Goal: Task Accomplishment & Management: Manage account settings

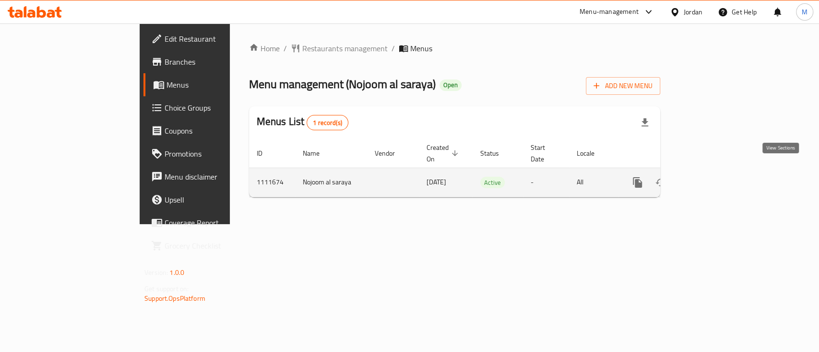
click at [712, 177] on icon "enhanced table" at bounding box center [707, 183] width 12 height 12
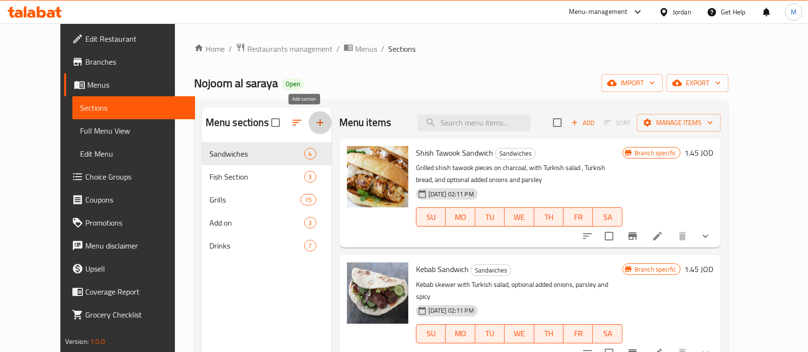
click at [309, 114] on button "button" at bounding box center [320, 122] width 23 height 23
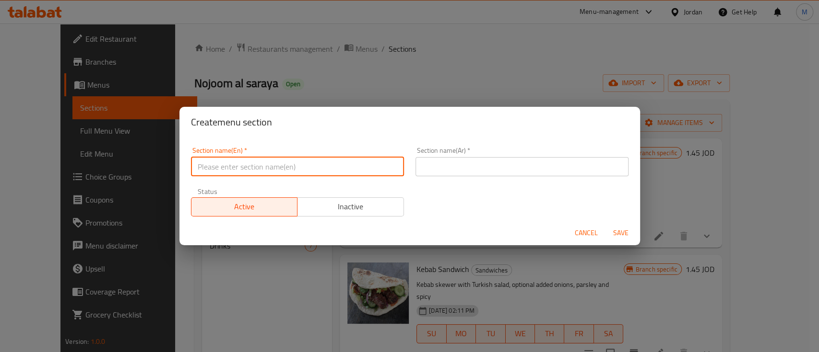
click at [312, 174] on input "text" at bounding box center [297, 166] width 213 height 19
type input "1 JD Offer"
click at [506, 157] on div "Section name(Ar)   * Section name(Ar) *" at bounding box center [521, 161] width 213 height 29
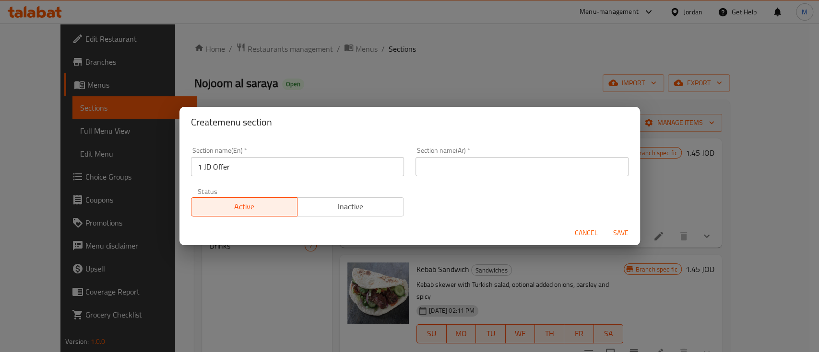
click at [506, 179] on div "Section name(Ar)   * Section name(Ar) *" at bounding box center [521, 161] width 224 height 41
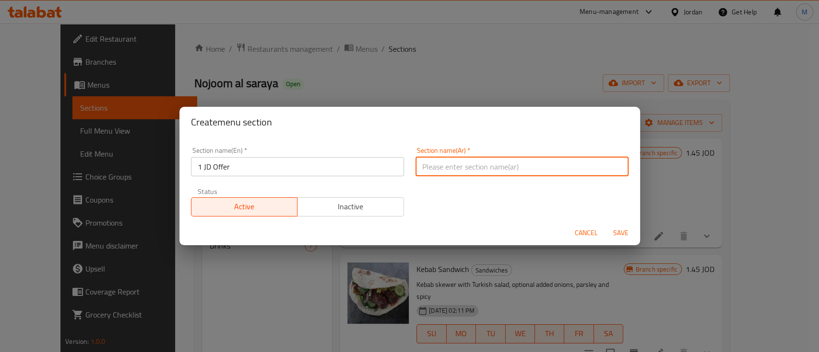
click at [504, 172] on input "text" at bounding box center [521, 166] width 213 height 19
type input "عرض الدينار"
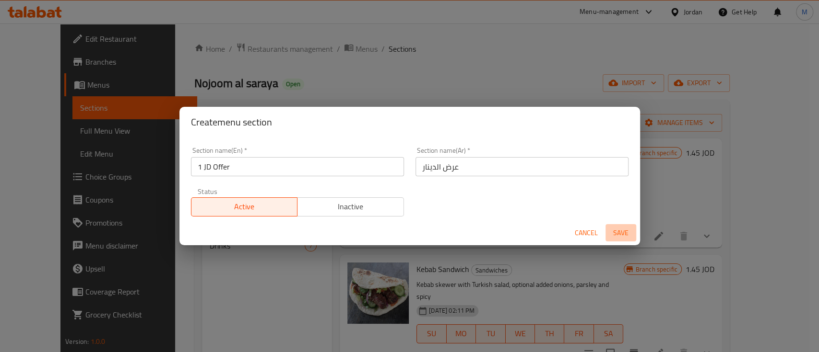
click at [616, 233] on span "Save" at bounding box center [620, 233] width 23 height 12
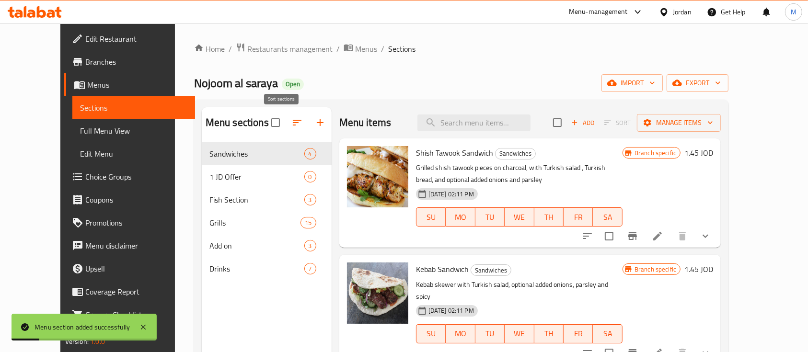
click at [292, 127] on icon "button" at bounding box center [298, 123] width 12 height 12
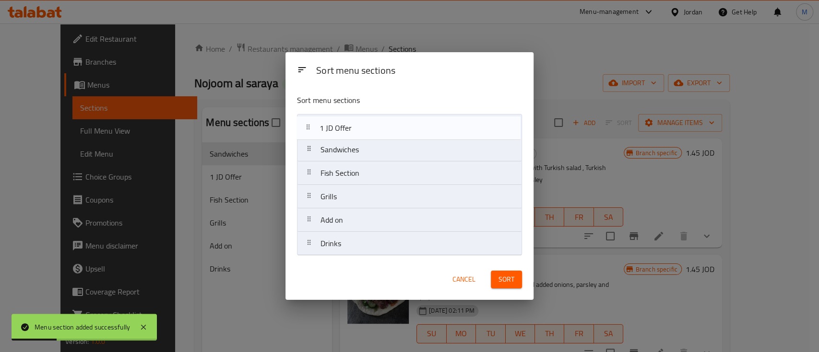
drag, startPoint x: 311, startPoint y: 152, endPoint x: 308, endPoint y: 129, distance: 24.1
click at [308, 129] on nav "Sandwiches 1 JD Offer Fish Section Grills Add on Drinks" at bounding box center [409, 185] width 225 height 142
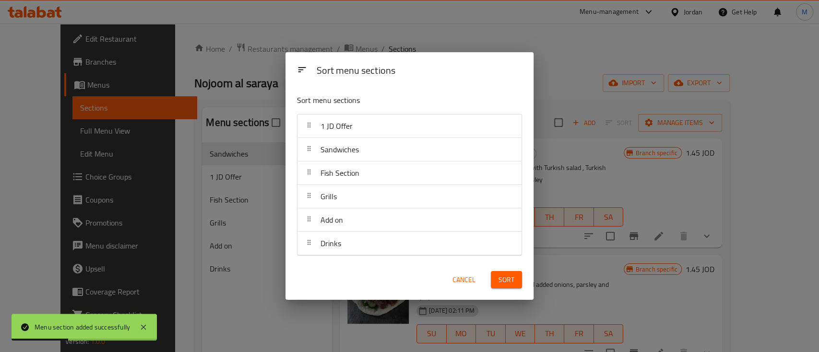
click at [500, 280] on span "Sort" at bounding box center [506, 280] width 16 height 12
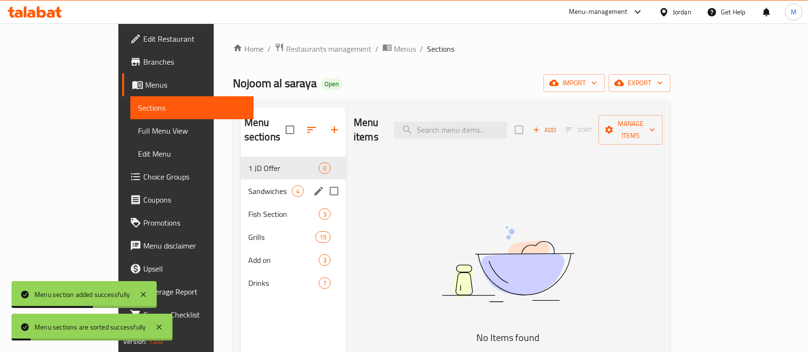
click at [241, 180] on div "Sandwiches 4" at bounding box center [293, 191] width 105 height 23
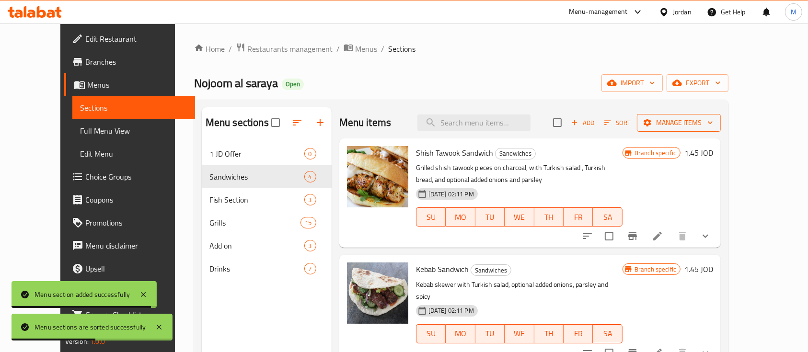
click at [714, 122] on span "Manage items" at bounding box center [679, 123] width 69 height 12
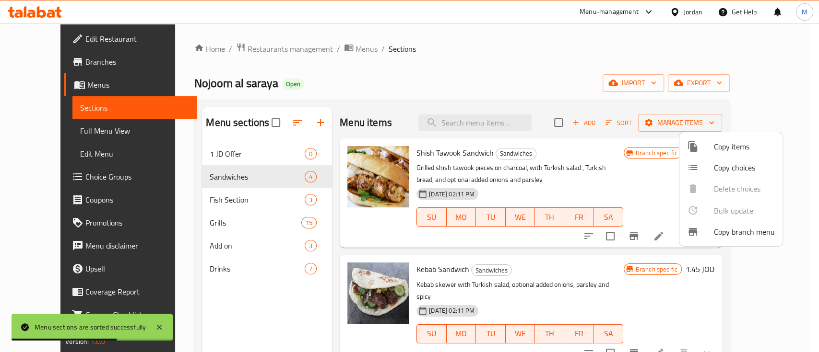
click at [749, 148] on span "Copy items" at bounding box center [744, 147] width 61 height 12
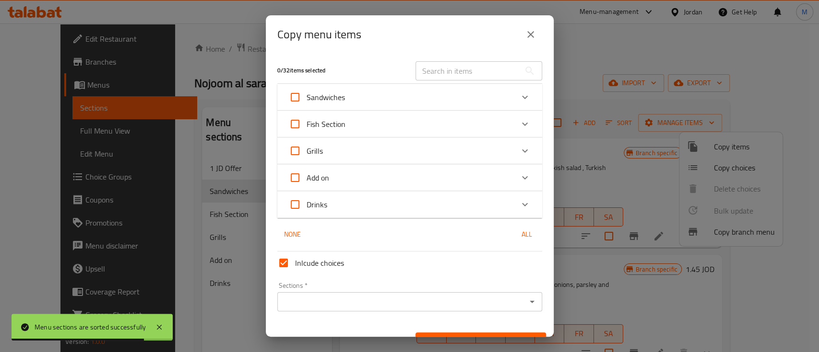
click at [522, 94] on div "Expand" at bounding box center [524, 97] width 23 height 23
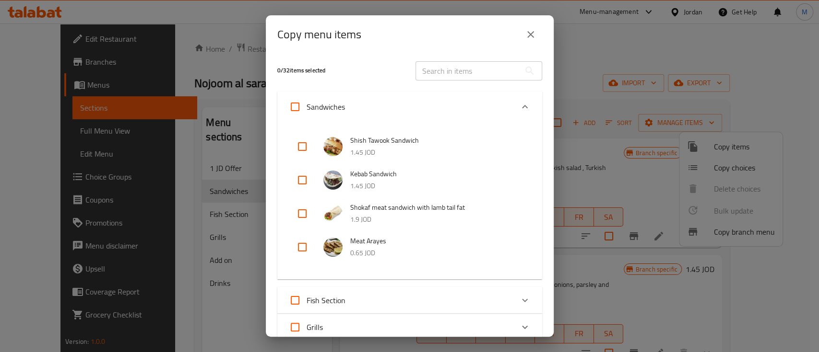
click at [300, 150] on input "checkbox" at bounding box center [302, 146] width 23 height 23
checkbox input "true"
click at [300, 175] on input "checkbox" at bounding box center [302, 180] width 23 height 23
checkbox input "true"
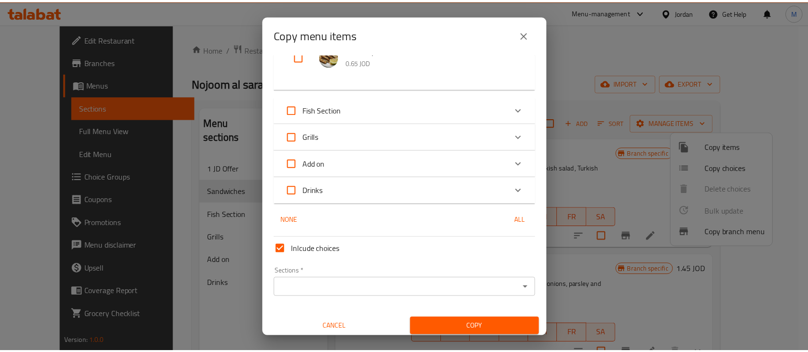
scroll to position [192, 0]
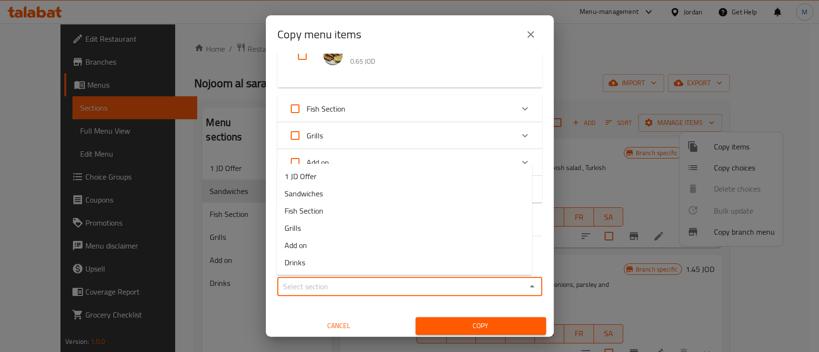
click at [404, 292] on input "Sections   *" at bounding box center [401, 286] width 243 height 13
click at [346, 178] on li "1 JD Offer" at bounding box center [404, 176] width 255 height 17
type input "1 JD Offer"
click at [448, 329] on span "Copy" at bounding box center [480, 326] width 115 height 12
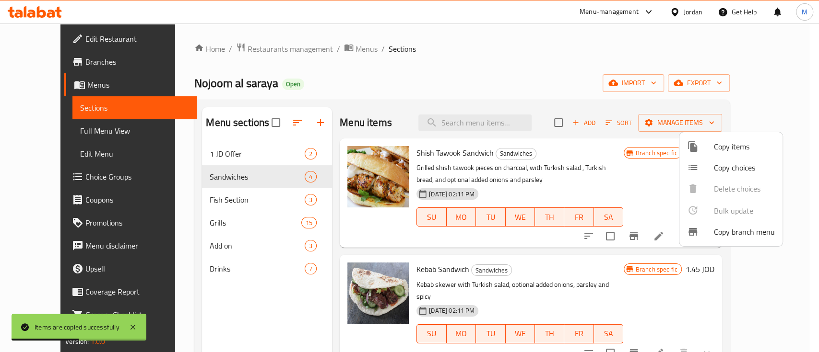
click at [249, 156] on div at bounding box center [409, 176] width 819 height 352
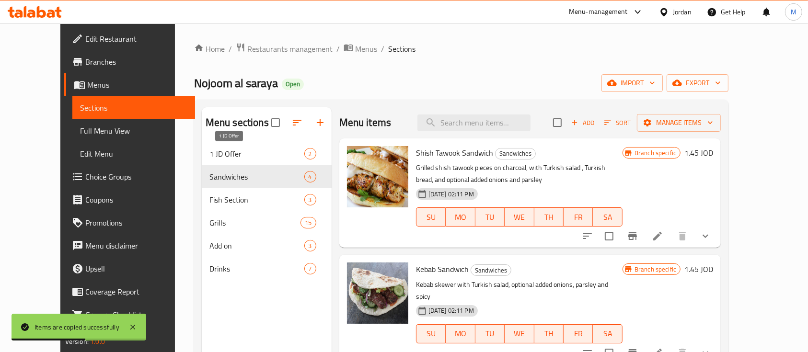
click at [249, 156] on span "1 JD Offer" at bounding box center [257, 154] width 95 height 12
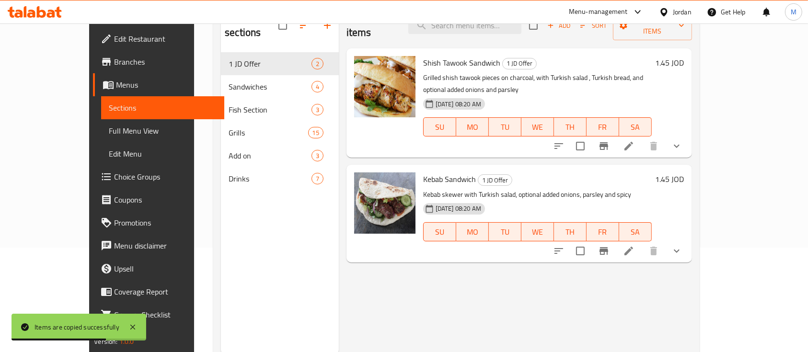
scroll to position [128, 0]
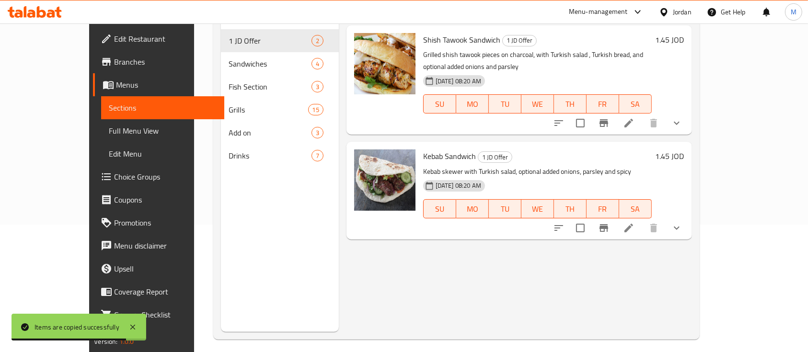
click at [643, 115] on li at bounding box center [629, 123] width 27 height 17
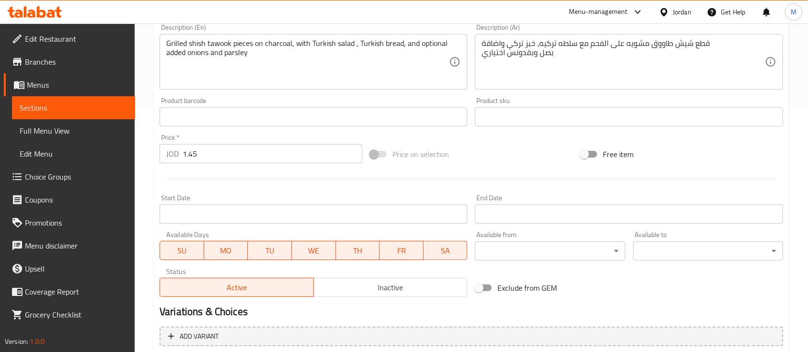
scroll to position [256, 0]
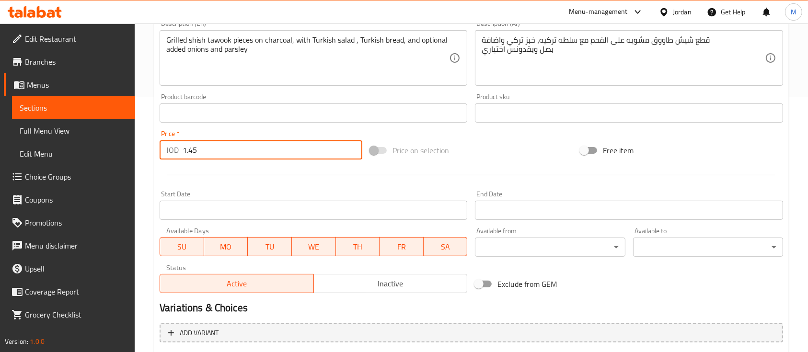
click at [278, 157] on input "1.45" at bounding box center [273, 149] width 180 height 19
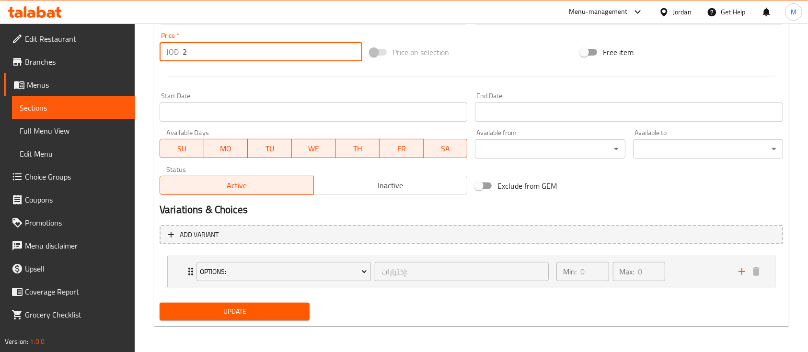
scroll to position [354, 0]
type input "2"
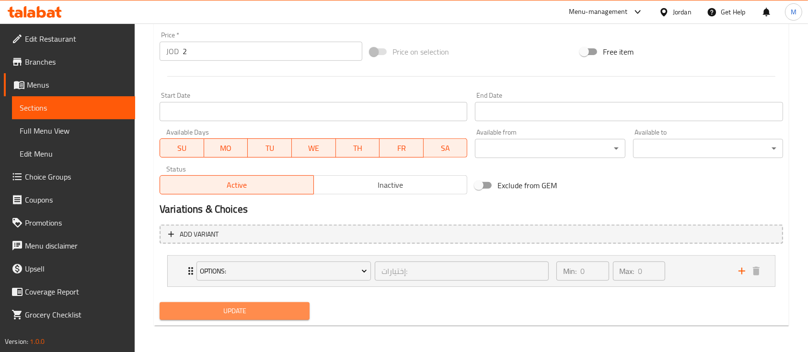
click at [227, 309] on span "Update" at bounding box center [234, 311] width 135 height 12
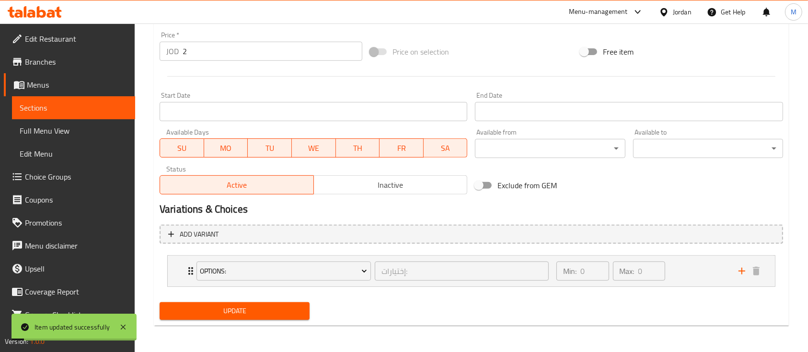
click at [50, 108] on span "Sections" at bounding box center [74, 108] width 108 height 12
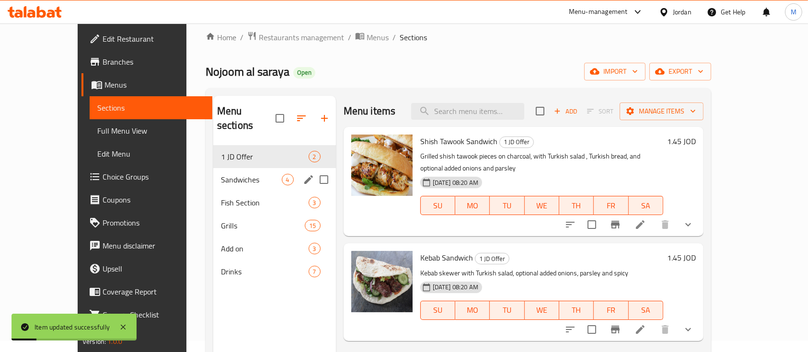
scroll to position [6, 0]
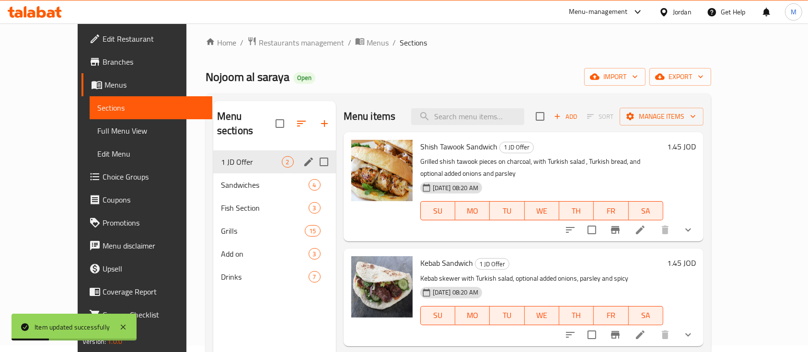
click at [304, 158] on icon "edit" at bounding box center [308, 162] width 9 height 9
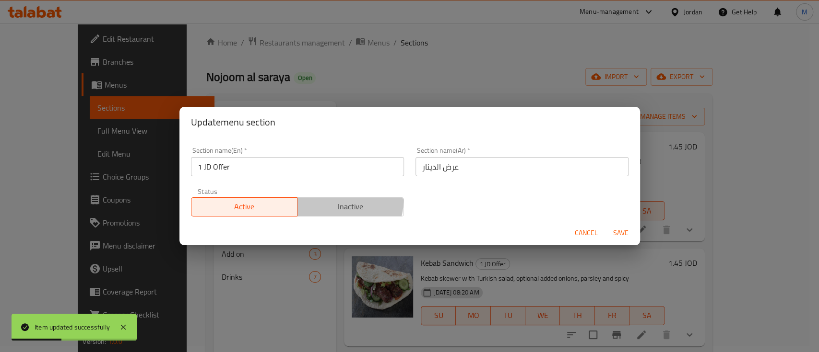
click at [331, 200] on span "Inactive" at bounding box center [350, 207] width 99 height 14
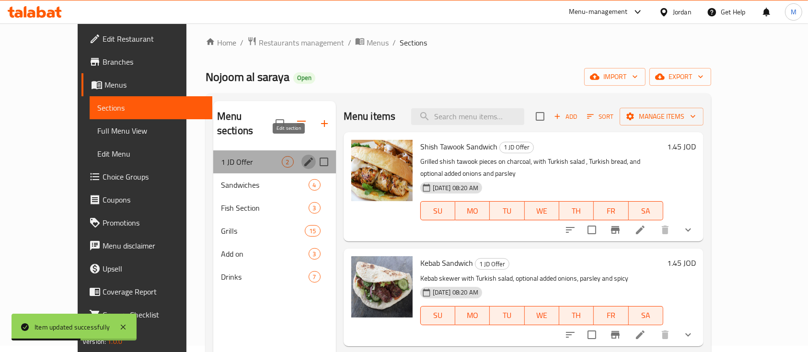
click at [304, 158] on icon "edit" at bounding box center [308, 162] width 9 height 9
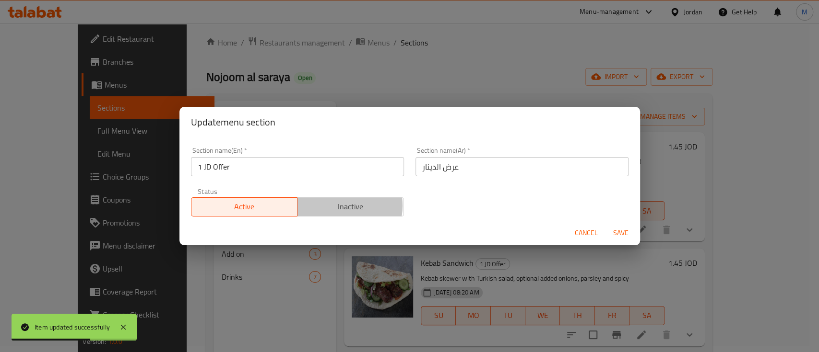
click at [328, 206] on span "Inactive" at bounding box center [350, 207] width 99 height 14
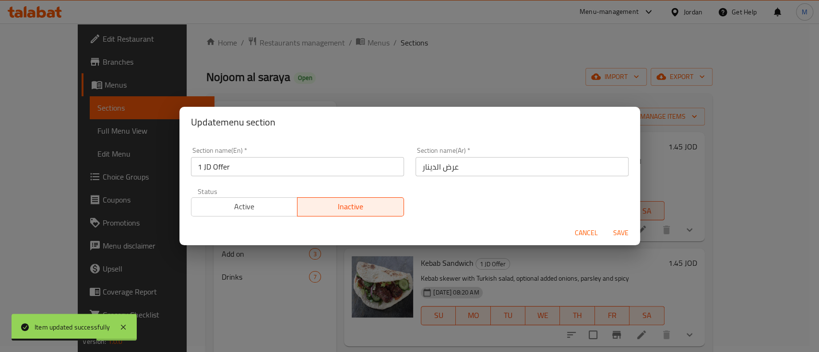
click at [610, 232] on span "Save" at bounding box center [620, 233] width 23 height 12
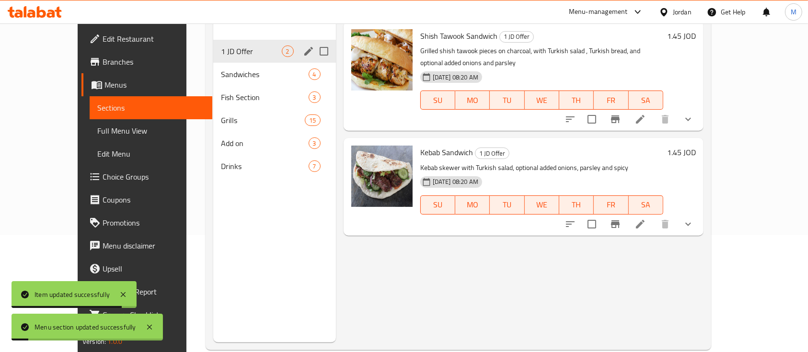
scroll to position [134, 0]
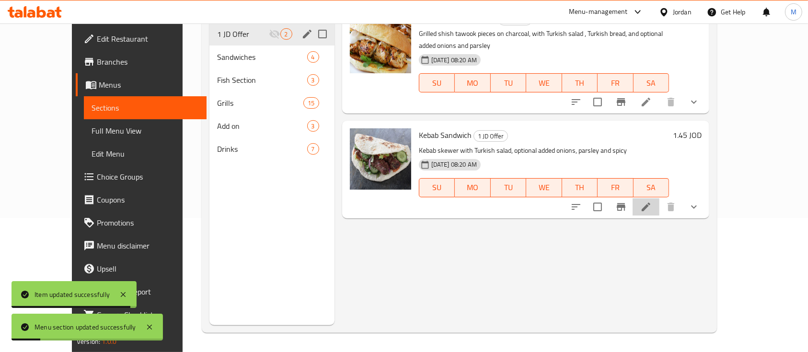
click at [660, 199] on li at bounding box center [646, 207] width 27 height 17
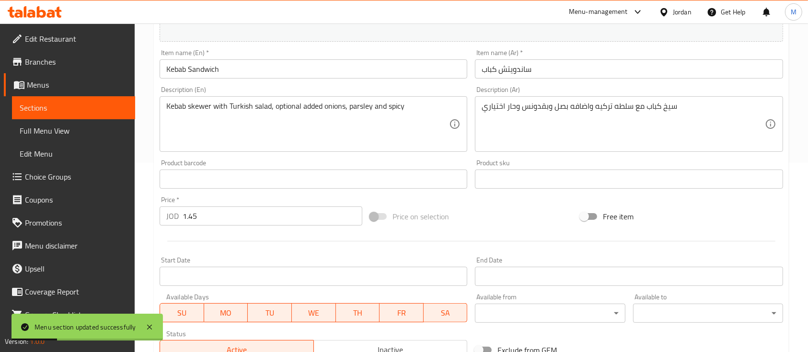
scroll to position [192, 0]
click at [249, 215] on input "1.45" at bounding box center [273, 213] width 180 height 19
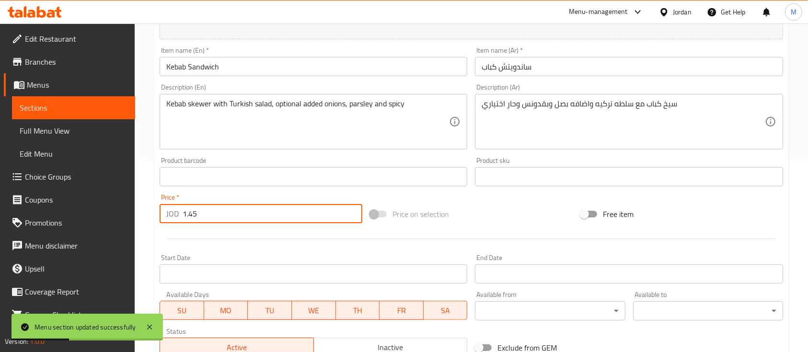
click at [249, 215] on input "1.45" at bounding box center [273, 213] width 180 height 19
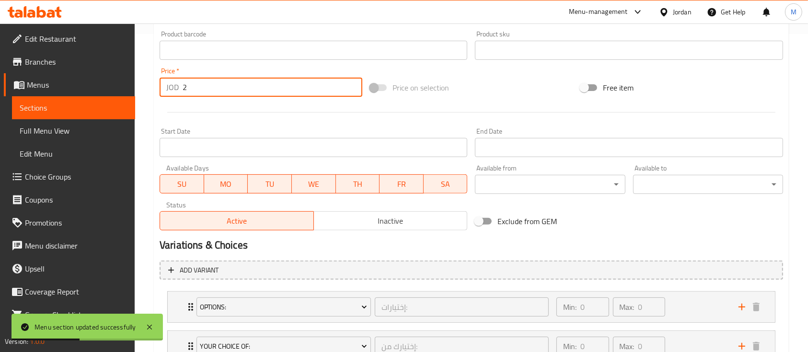
scroll to position [394, 0]
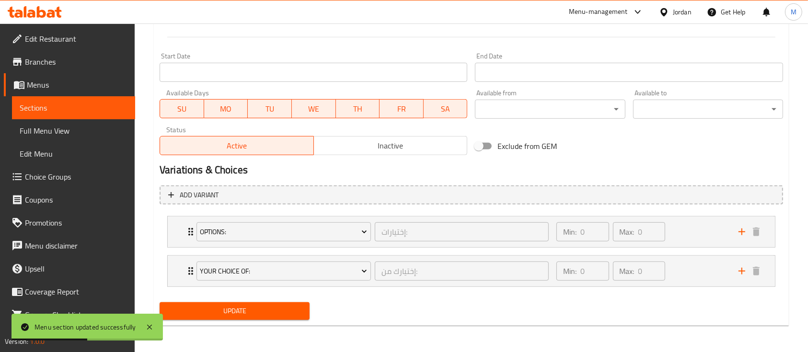
type input "2"
click at [257, 308] on span "Update" at bounding box center [234, 311] width 135 height 12
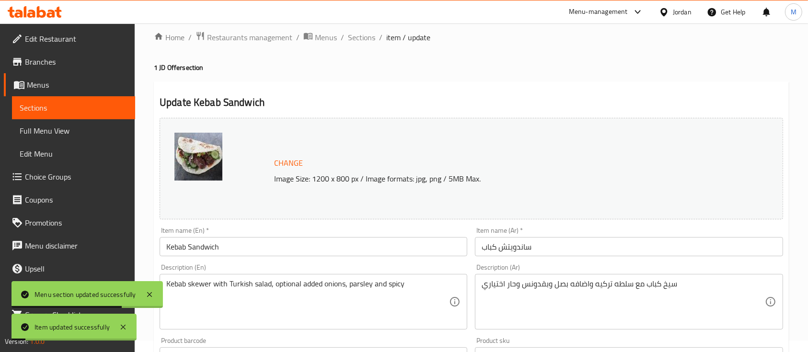
scroll to position [10, 0]
click at [55, 59] on span "Branches" at bounding box center [76, 62] width 103 height 12
